Goal: Transaction & Acquisition: Purchase product/service

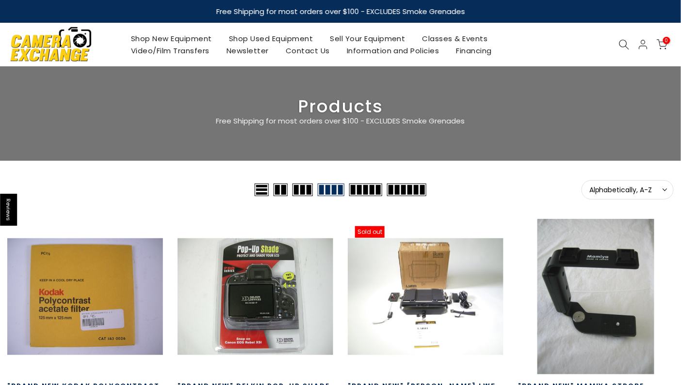
click at [619, 43] on icon at bounding box center [624, 44] width 11 height 11
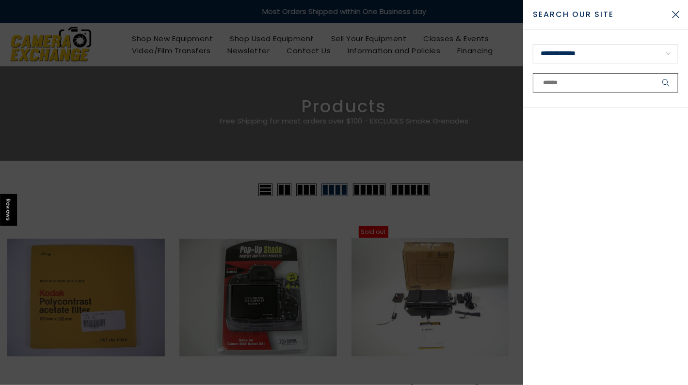
click at [603, 84] on input "text" at bounding box center [605, 82] width 145 height 19
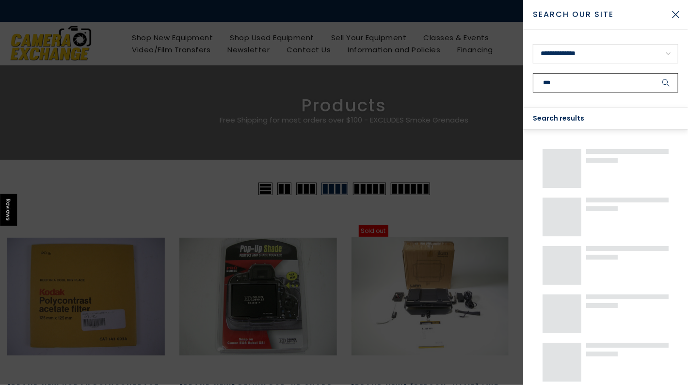
type input "***"
click at [654, 73] on button "submit" at bounding box center [666, 82] width 24 height 19
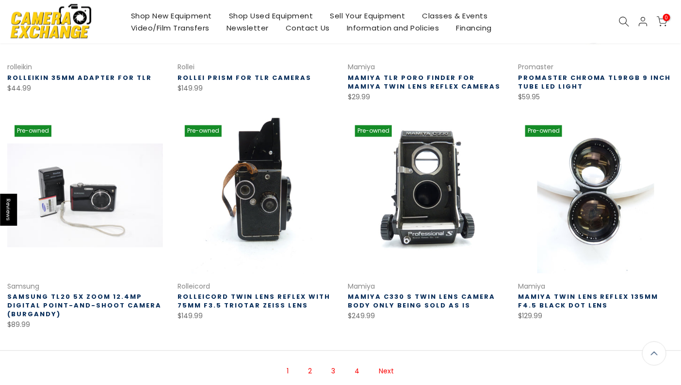
scroll to position [532, 0]
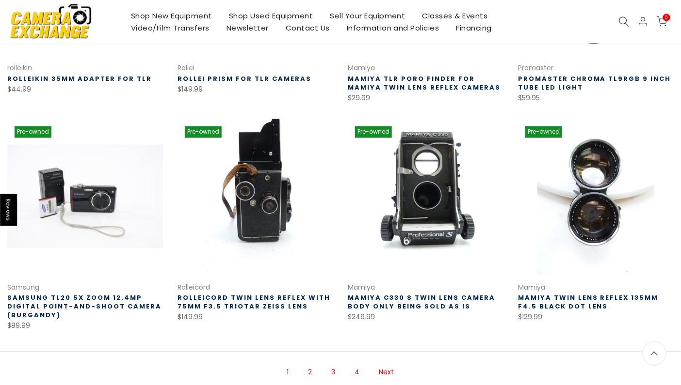
click at [254, 202] on link at bounding box center [255, 197] width 156 height 156
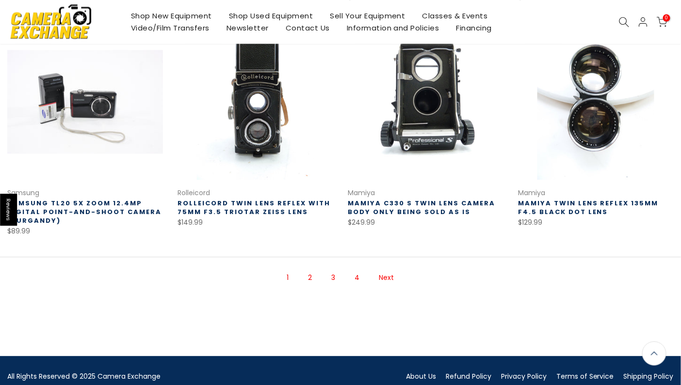
scroll to position [630, 0]
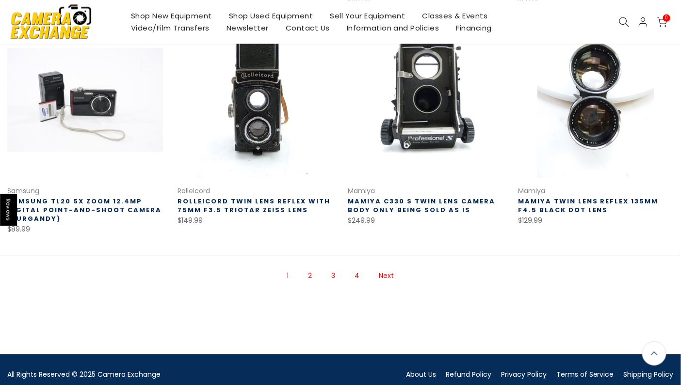
click at [383, 276] on link "Next" at bounding box center [386, 276] width 25 height 17
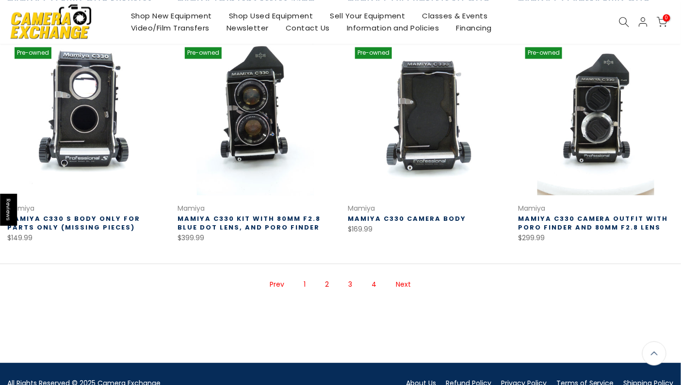
scroll to position [651, 0]
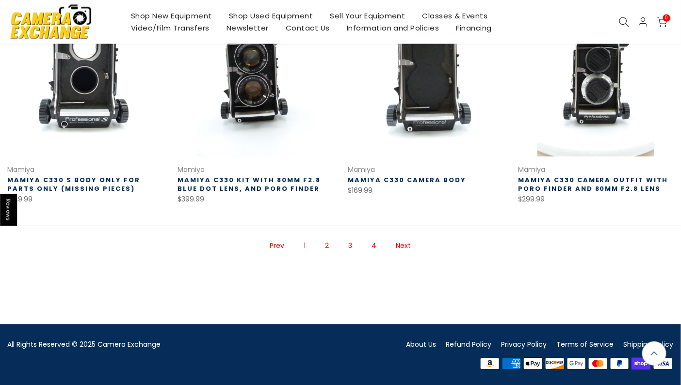
click at [402, 247] on link "Next" at bounding box center [403, 246] width 25 height 17
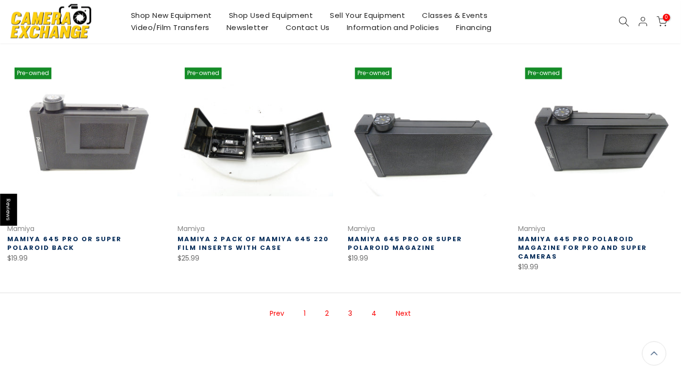
scroll to position [593, 0]
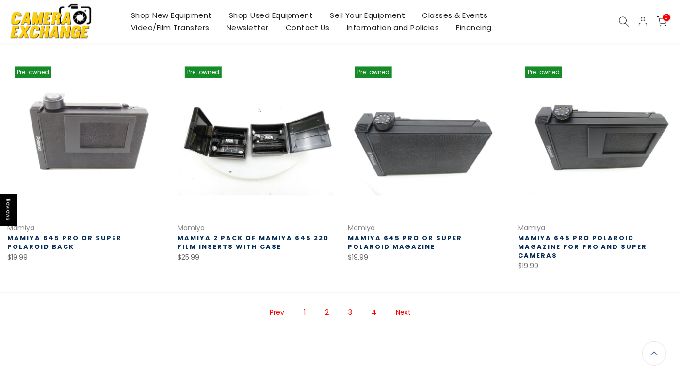
click at [408, 305] on link "Next" at bounding box center [403, 313] width 25 height 17
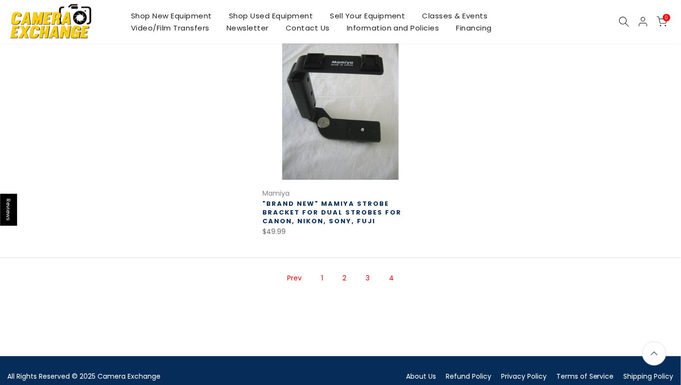
scroll to position [398, 0]
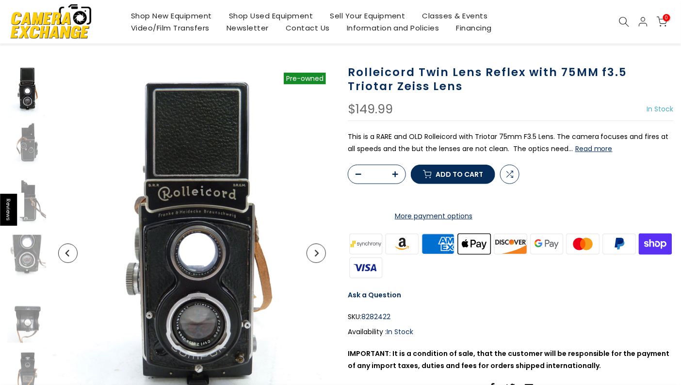
scroll to position [47, 0]
click at [204, 331] on img at bounding box center [192, 254] width 282 height 376
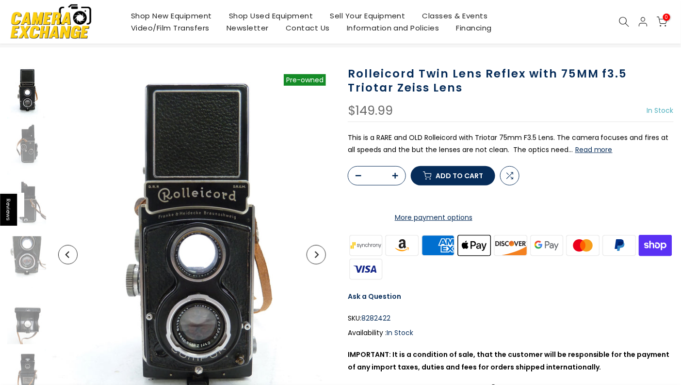
scroll to position [48, 0]
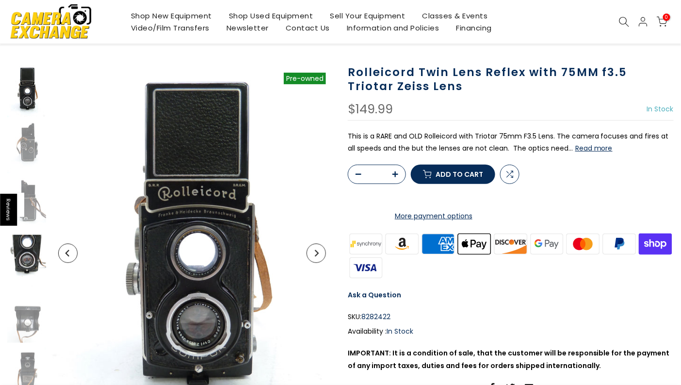
click at [25, 256] on img at bounding box center [26, 261] width 39 height 52
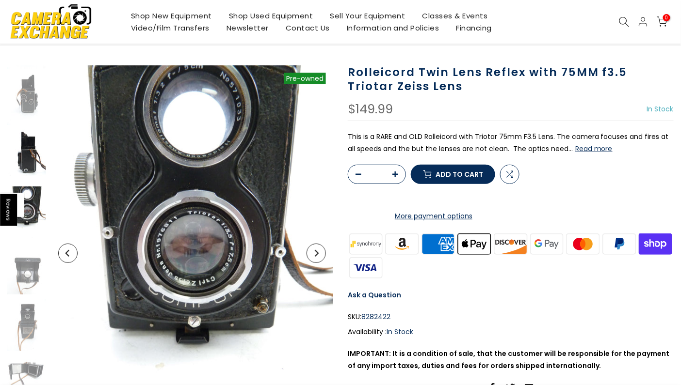
click at [22, 151] on img at bounding box center [26, 156] width 39 height 52
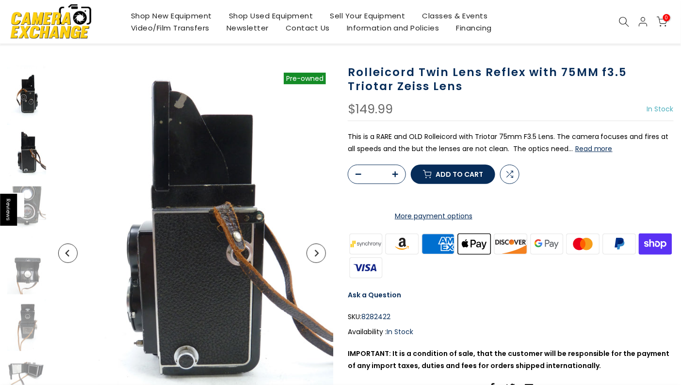
click at [30, 94] on img at bounding box center [26, 100] width 39 height 52
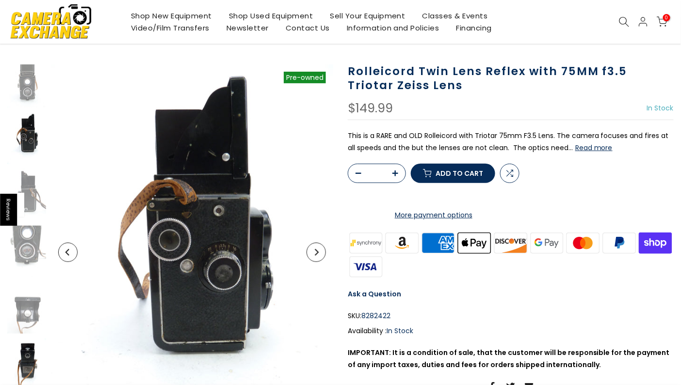
scroll to position [47, 0]
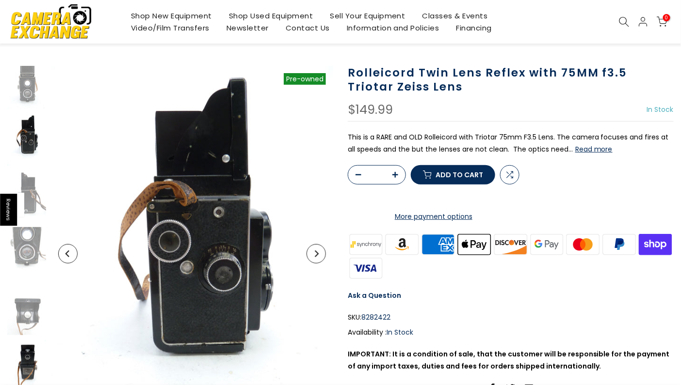
click at [28, 357] on img at bounding box center [26, 366] width 39 height 52
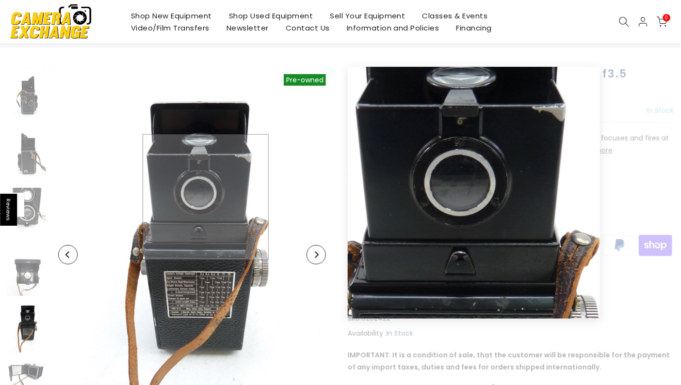
scroll to position [48, 0]
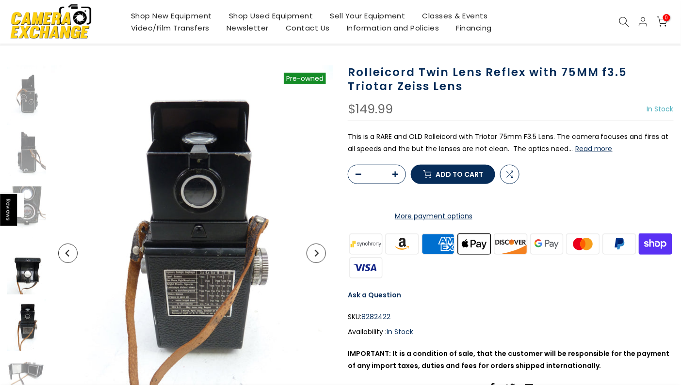
click at [22, 270] on img at bounding box center [26, 269] width 39 height 52
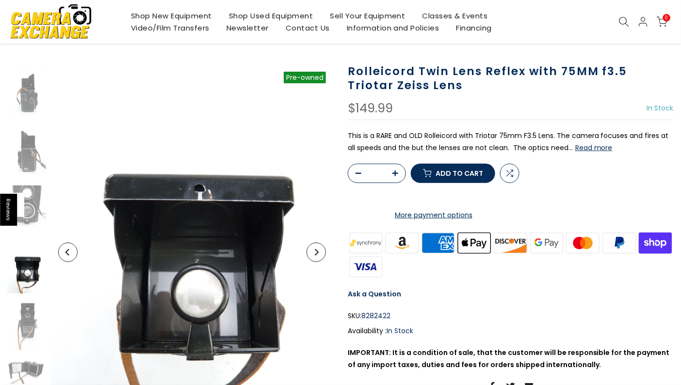
scroll to position [47, 0]
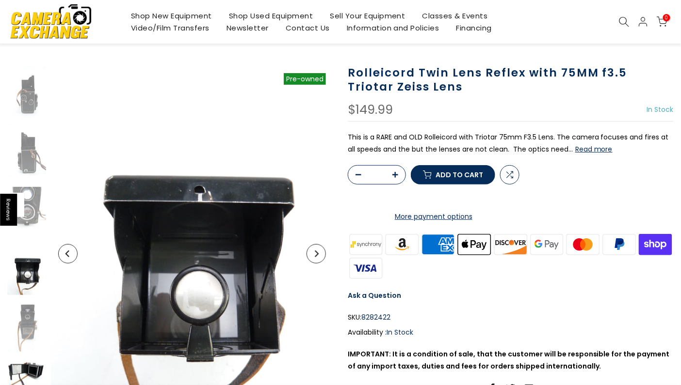
click at [28, 367] on img at bounding box center [26, 371] width 39 height 29
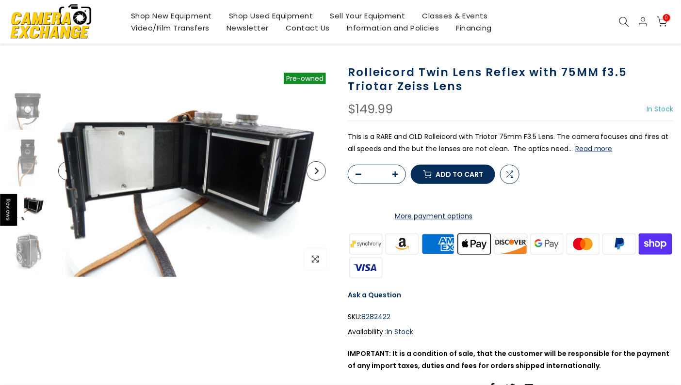
click at [585, 148] on button "Read more" at bounding box center [593, 148] width 37 height 9
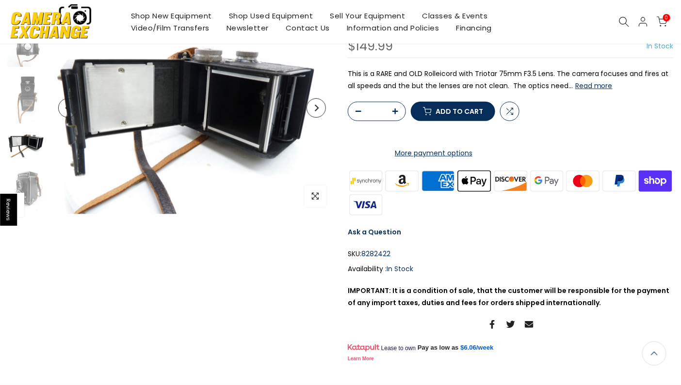
scroll to position [0, 0]
